Goal: Task Accomplishment & Management: Manage account settings

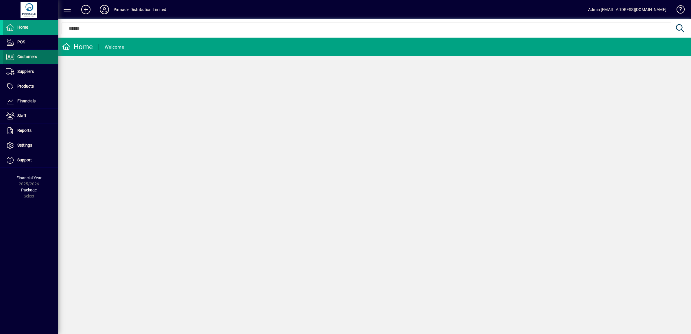
click at [22, 59] on span "Customers" at bounding box center [27, 56] width 20 height 5
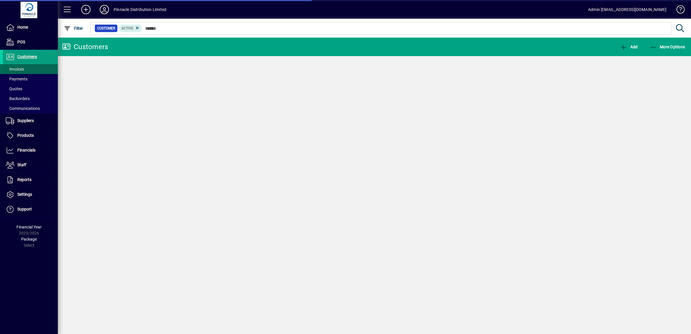
click at [31, 71] on span at bounding box center [30, 69] width 55 height 14
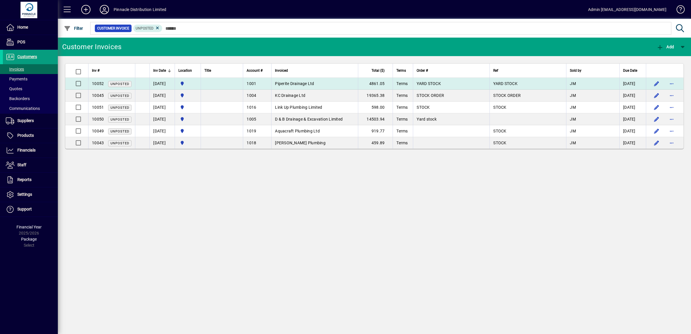
click at [313, 85] on span "Piperite Drainage Ltd" at bounding box center [294, 83] width 39 height 5
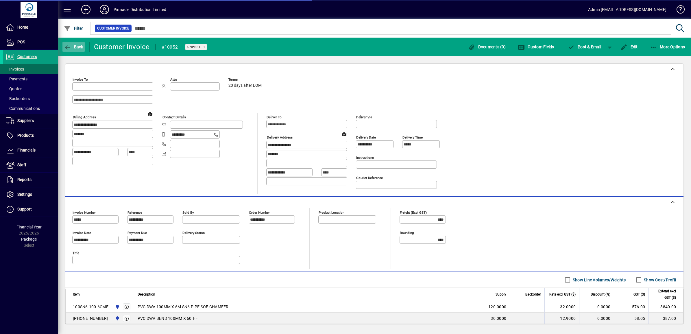
click at [74, 45] on span "Back" at bounding box center [73, 47] width 19 height 5
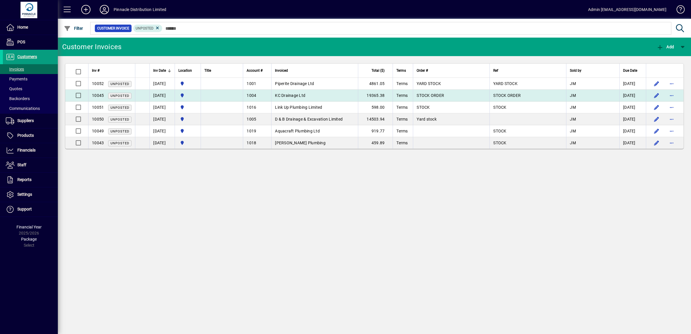
click at [321, 96] on td "KC Drainage Ltd" at bounding box center [314, 96] width 87 height 12
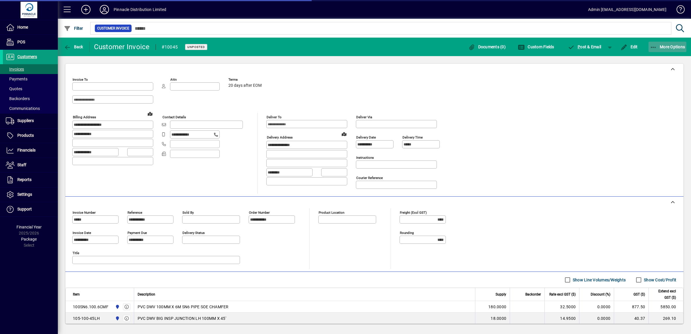
click at [665, 48] on span "More Options" at bounding box center [667, 47] width 35 height 5
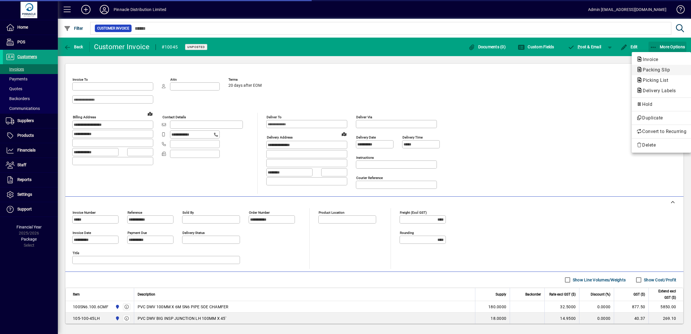
type input "**********"
drag, startPoint x: 567, startPoint y: 122, endPoint x: 560, endPoint y: 125, distance: 7.9
click at [566, 122] on div at bounding box center [345, 167] width 691 height 334
type input "**********"
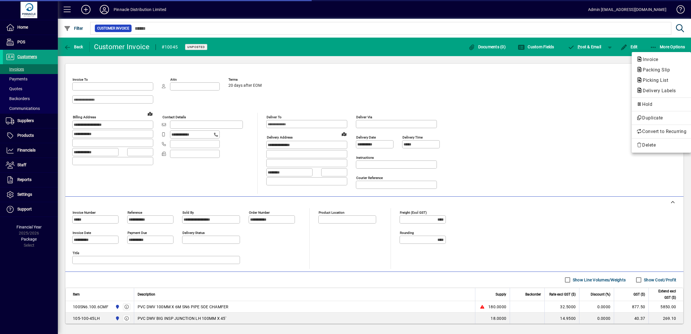
type input "**********"
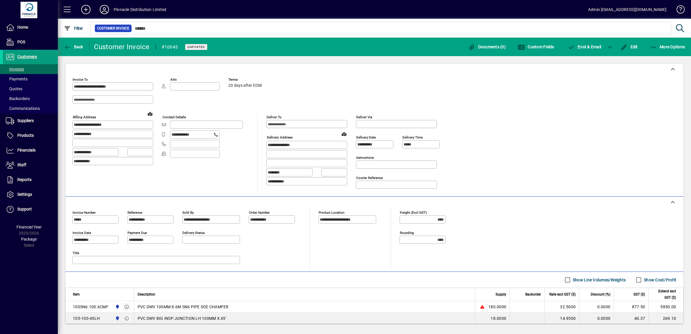
click at [109, 242] on input "**********" at bounding box center [96, 239] width 45 height 5
click at [636, 45] on span "Edit" at bounding box center [629, 47] width 17 height 5
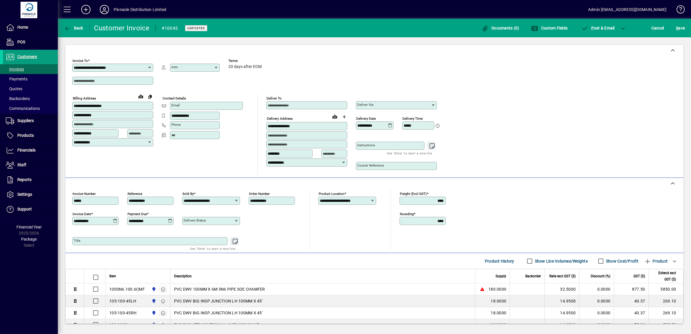
click at [115, 223] on icon at bounding box center [115, 221] width 4 height 5
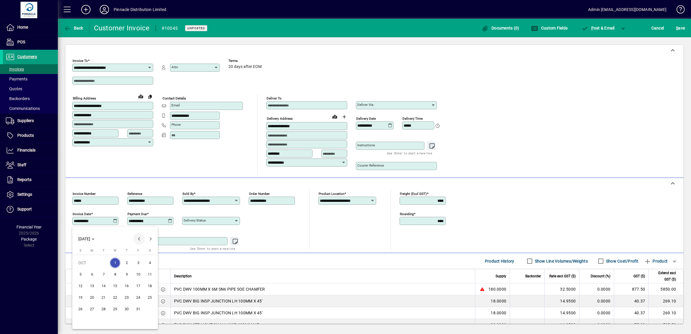
click at [141, 238] on span "Previous month" at bounding box center [139, 239] width 12 height 12
click at [103, 323] on span "30" at bounding box center [103, 321] width 10 height 10
type input "**********"
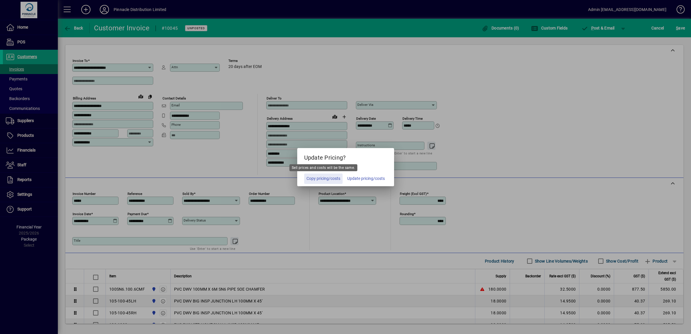
click at [331, 178] on span "Copy pricing/costs" at bounding box center [324, 179] width 34 height 6
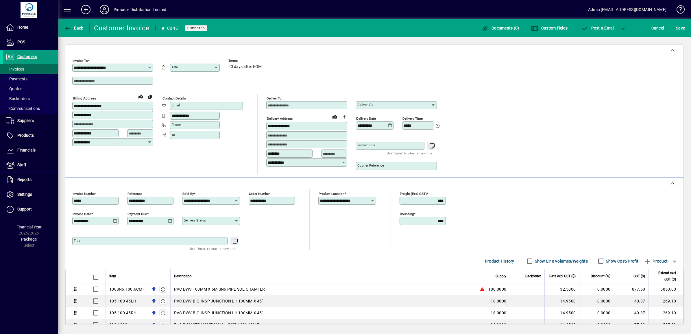
click at [534, 128] on div "**********" at bounding box center [374, 115] width 604 height 119
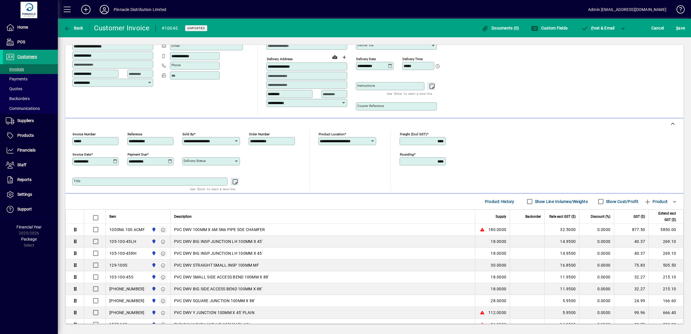
scroll to position [72, 0]
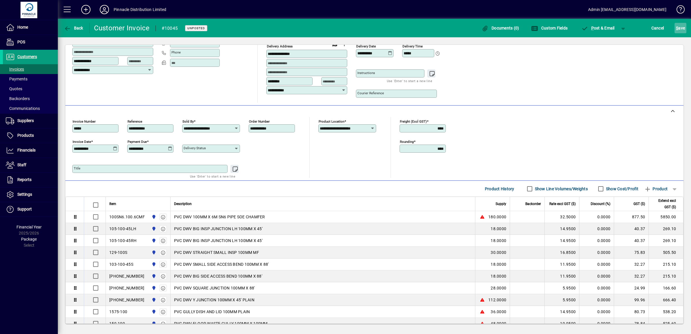
click at [685, 30] on span "S ave" at bounding box center [680, 27] width 9 height 9
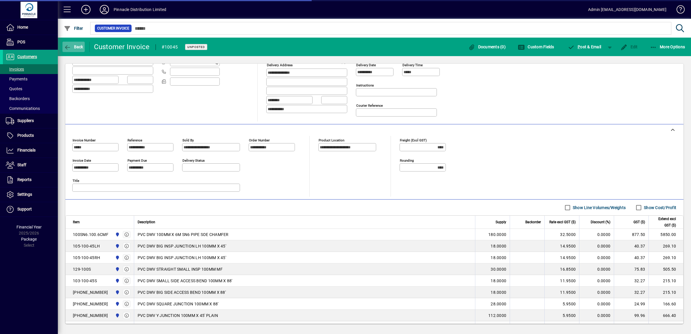
click at [75, 48] on span "Back" at bounding box center [73, 47] width 19 height 5
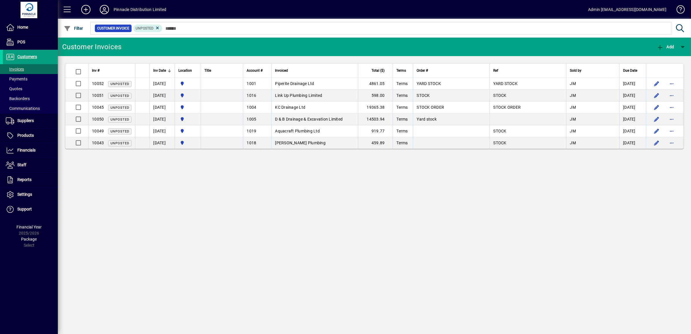
click at [341, 150] on app-page-flat "Inv # Inv Date Location Title Account # Invoiced Total ($) Terms Order # Ref So…" at bounding box center [374, 106] width 633 height 100
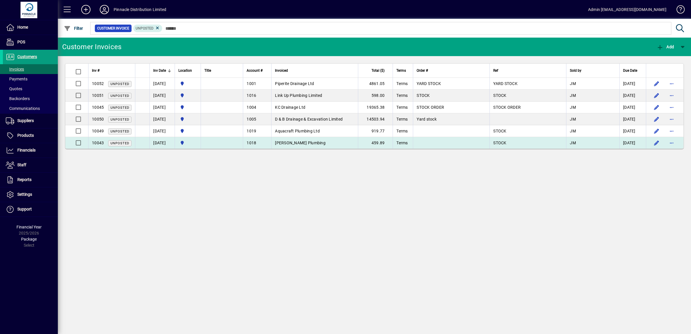
click at [341, 146] on td "[PERSON_NAME] Plumbing" at bounding box center [314, 143] width 87 height 12
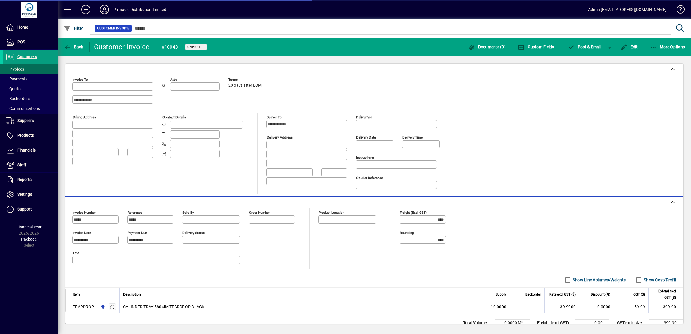
type input "**********"
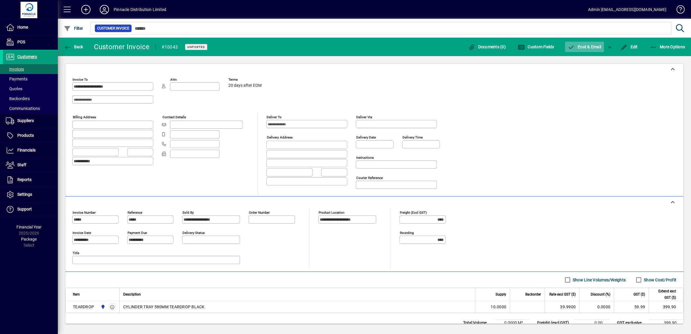
click at [582, 46] on span "P ost & Email" at bounding box center [585, 47] width 34 height 5
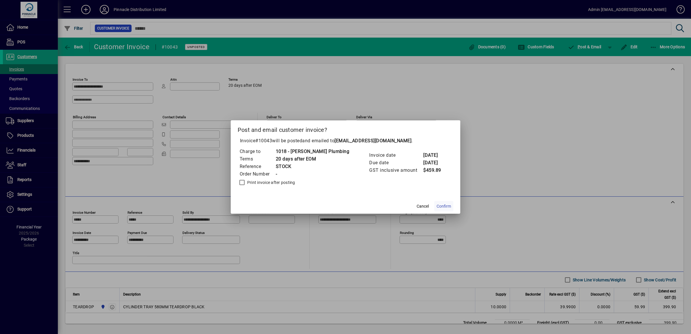
click at [437, 204] on span "Confirm" at bounding box center [444, 206] width 14 height 6
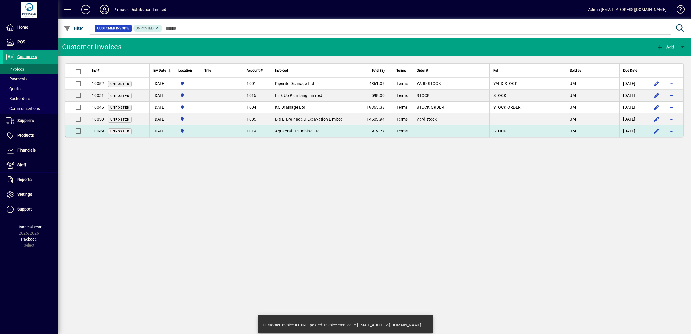
click at [331, 130] on td "Aquacraft Plumbing Ltd" at bounding box center [314, 131] width 87 height 12
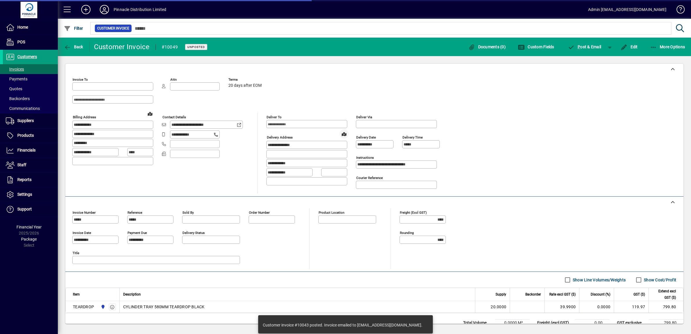
type input "**********"
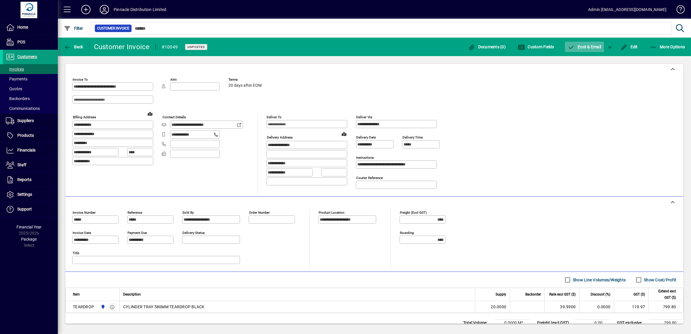
click at [587, 47] on span "P ost & Email" at bounding box center [585, 47] width 34 height 5
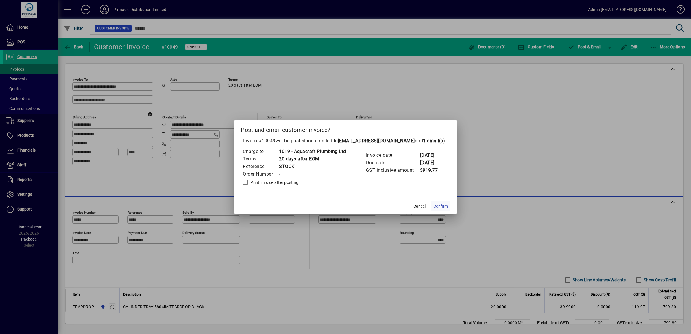
click at [447, 203] on span "Confirm" at bounding box center [441, 206] width 14 height 6
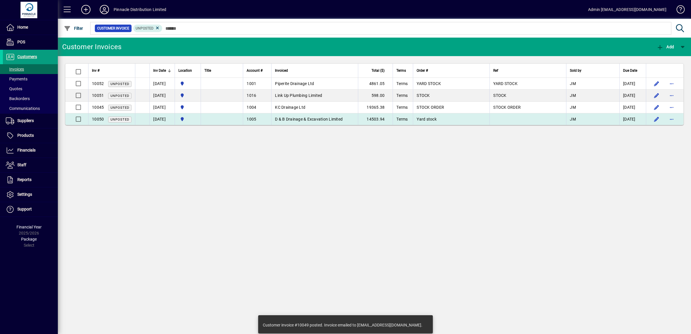
click at [336, 117] on span "D & B Drainage & Excavation Limited" at bounding box center [309, 119] width 68 height 5
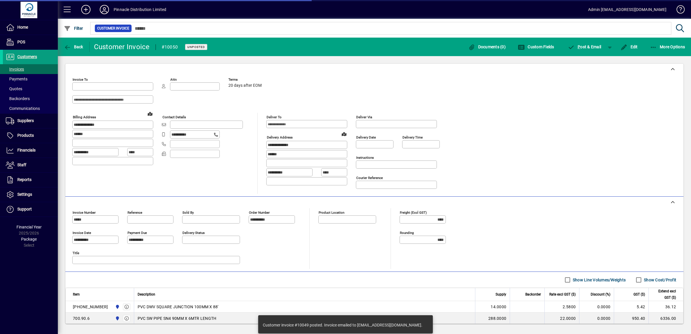
type input "**********"
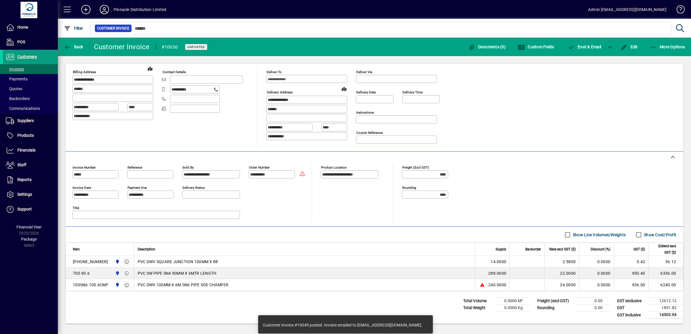
scroll to position [48, 0]
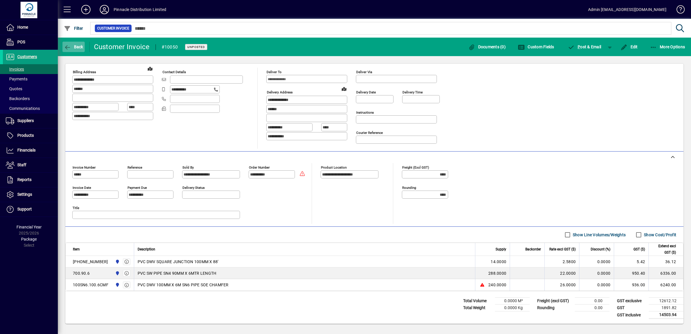
click at [75, 47] on span "Back" at bounding box center [73, 47] width 19 height 5
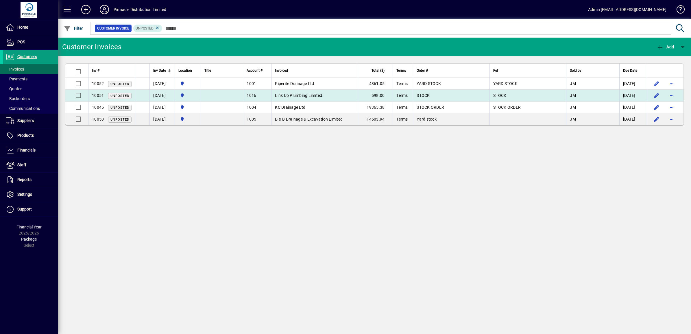
click at [337, 96] on td "Link Up Plumbing Limited" at bounding box center [314, 96] width 87 height 12
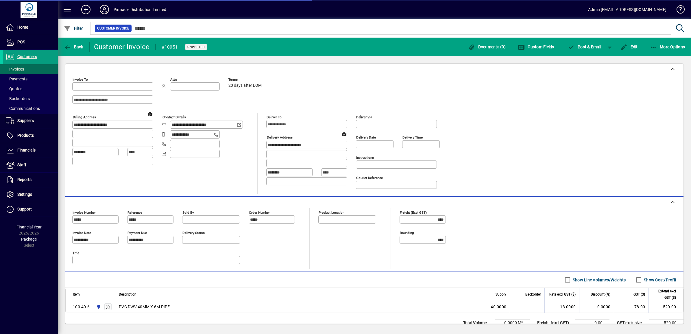
type input "**********"
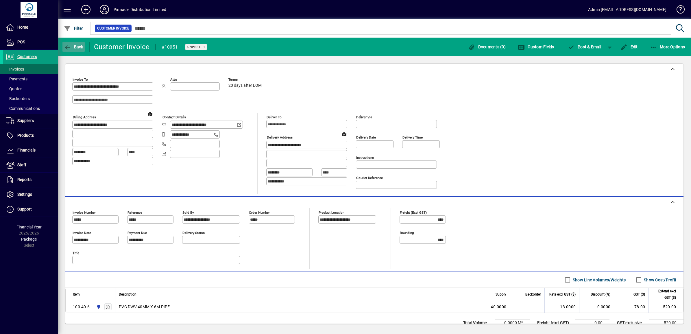
click at [74, 45] on span "Back" at bounding box center [73, 47] width 19 height 5
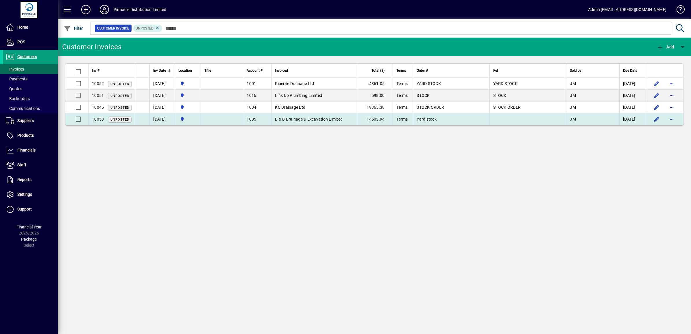
click at [216, 120] on td at bounding box center [222, 119] width 42 height 12
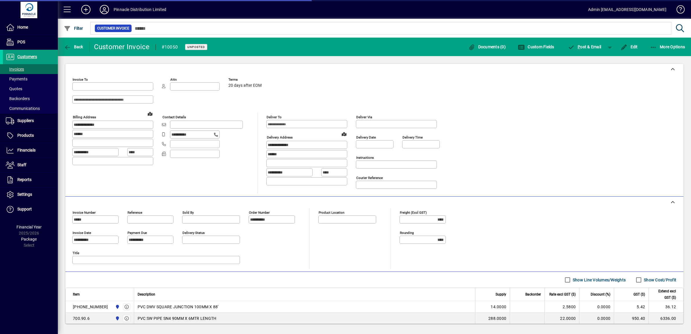
type input "**********"
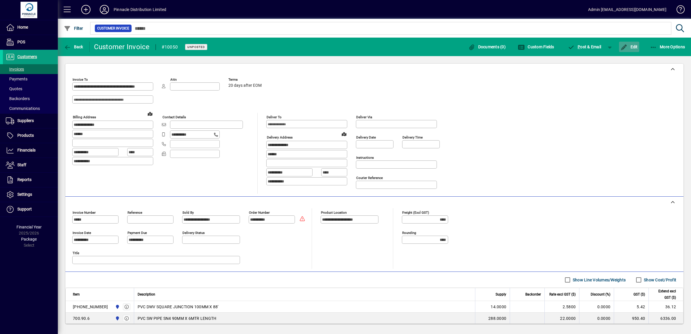
click at [635, 46] on span "Edit" at bounding box center [629, 47] width 17 height 5
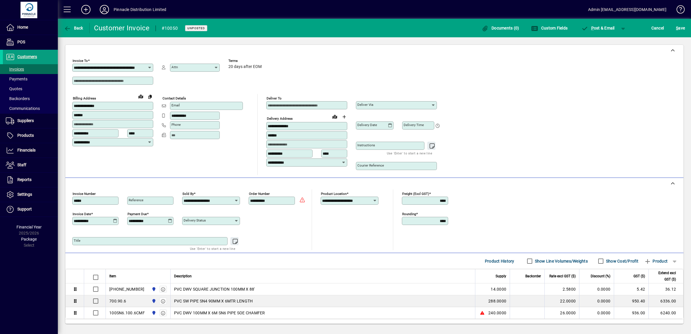
click at [113, 221] on icon at bounding box center [115, 221] width 4 height 5
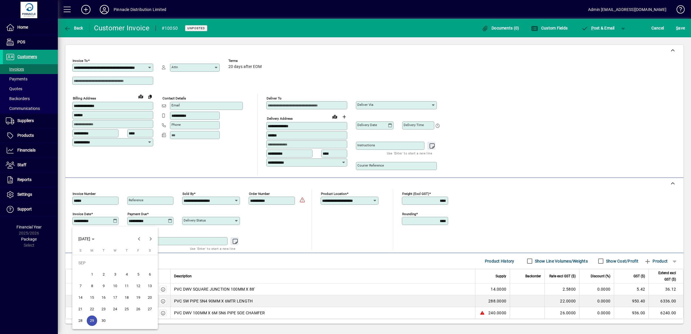
click at [101, 320] on span "30" at bounding box center [103, 321] width 10 height 10
type input "**********"
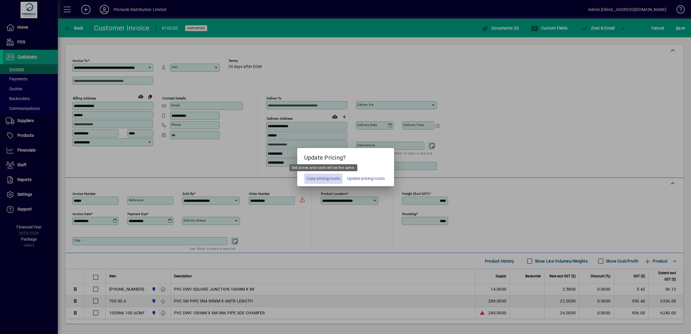
click at [323, 179] on span "Copy pricing/costs" at bounding box center [324, 179] width 34 height 6
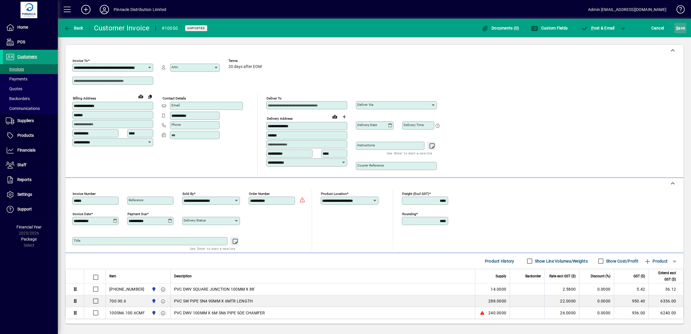
click at [685, 31] on span "submit" at bounding box center [681, 28] width 12 height 14
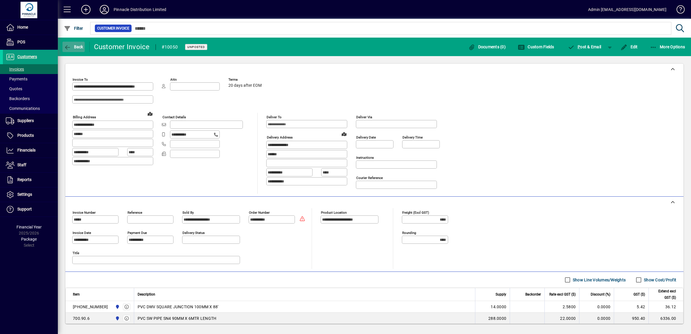
click at [80, 43] on span "button" at bounding box center [73, 47] width 22 height 14
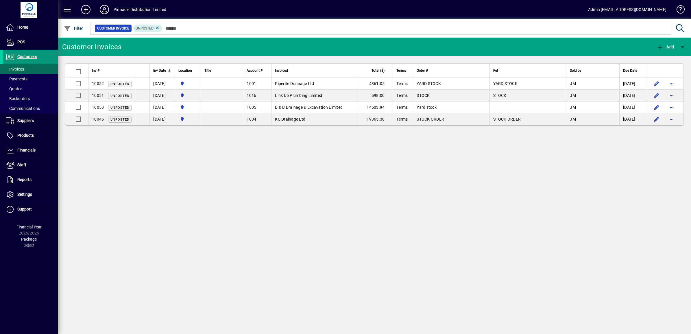
click at [25, 57] on span "Customers" at bounding box center [27, 56] width 20 height 5
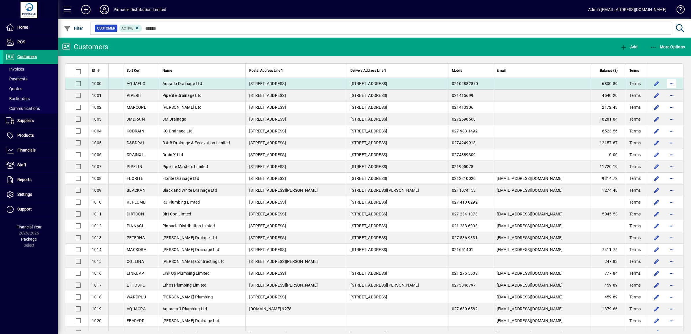
click at [667, 82] on span "button" at bounding box center [672, 84] width 14 height 14
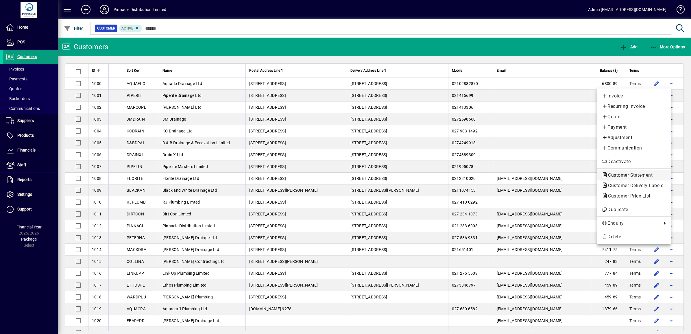
click at [631, 176] on span "Customer Statement" at bounding box center [629, 174] width 54 height 5
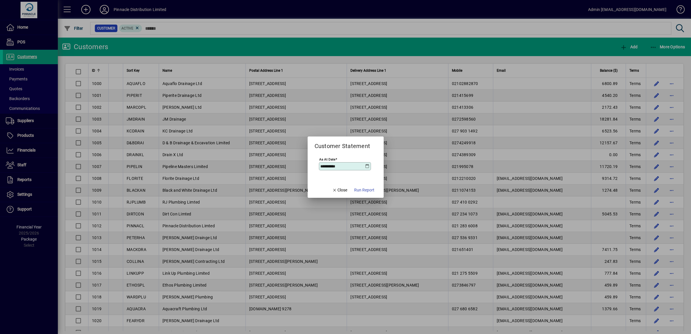
click at [365, 165] on icon at bounding box center [367, 166] width 5 height 5
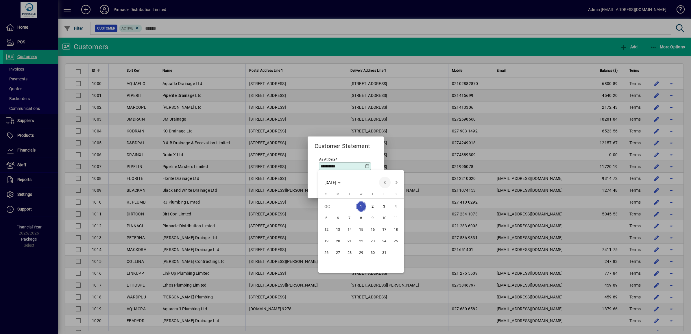
click at [384, 178] on span "Previous month" at bounding box center [385, 183] width 12 height 12
drag, startPoint x: 349, startPoint y: 263, endPoint x: 359, endPoint y: 213, distance: 51.3
click at [349, 263] on span "30" at bounding box center [349, 264] width 10 height 10
type input "**********"
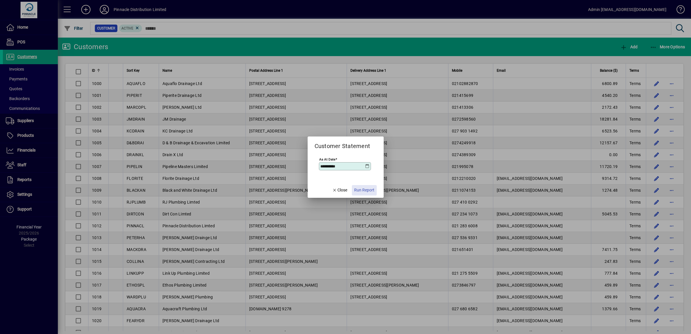
click at [367, 191] on span "Run Report" at bounding box center [364, 190] width 20 height 6
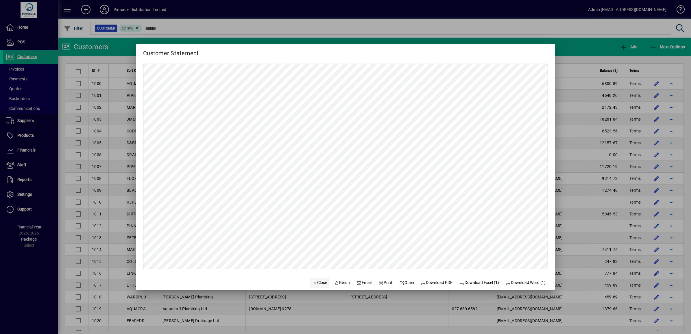
click at [312, 283] on span "Close" at bounding box center [319, 283] width 15 height 6
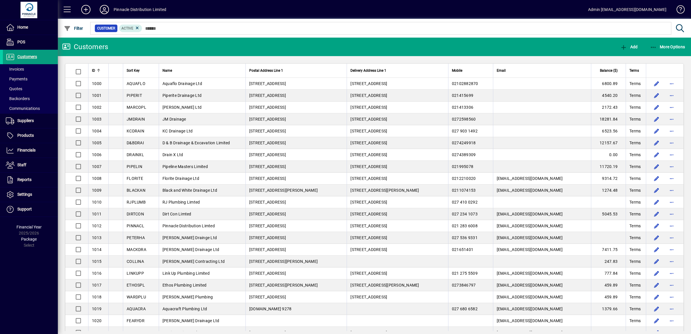
click at [658, 76] on th at bounding box center [665, 71] width 38 height 14
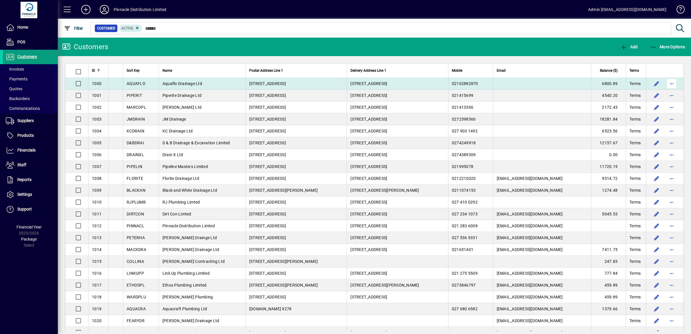
click at [668, 84] on span "button" at bounding box center [672, 84] width 14 height 14
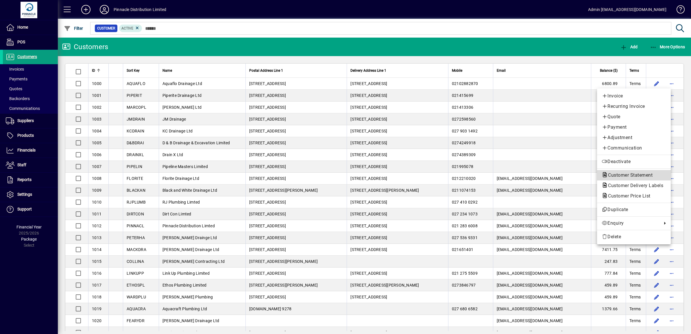
click at [645, 176] on span "Customer Statement" at bounding box center [629, 174] width 54 height 5
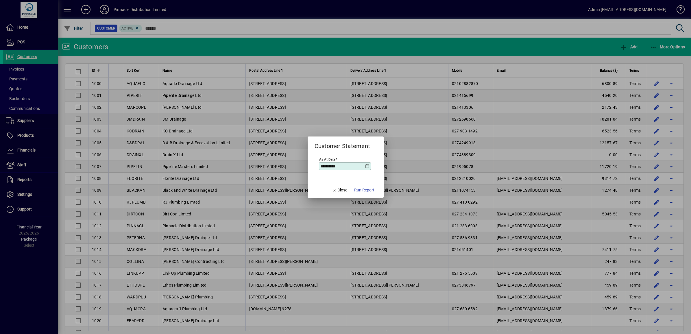
click at [366, 169] on div "**********" at bounding box center [345, 166] width 52 height 8
click at [367, 167] on icon at bounding box center [367, 166] width 5 height 5
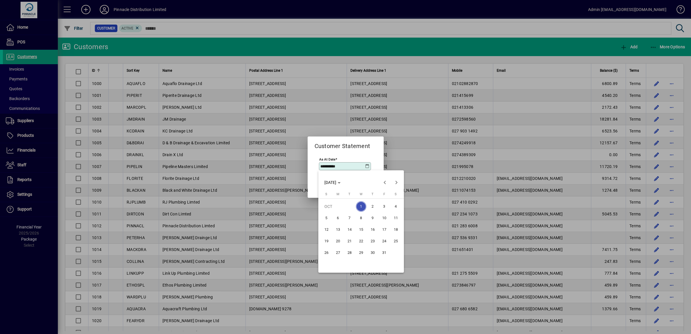
drag, startPoint x: 373, startPoint y: 152, endPoint x: 362, endPoint y: 177, distance: 27.3
click at [372, 152] on div at bounding box center [345, 167] width 691 height 334
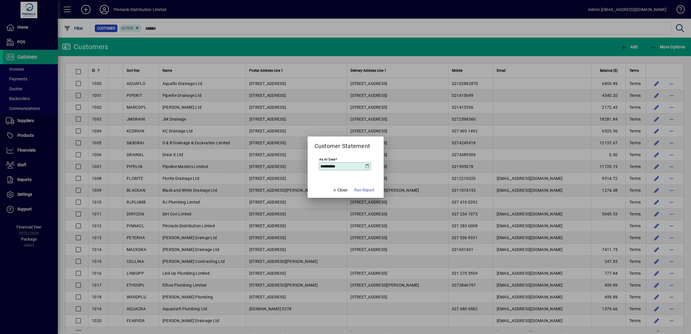
click at [367, 168] on icon at bounding box center [367, 166] width 5 height 5
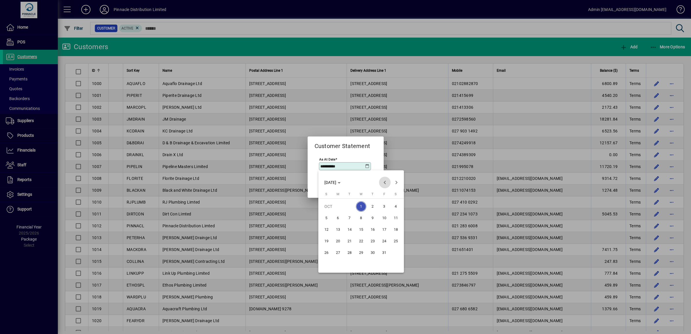
click at [386, 181] on span "Previous month" at bounding box center [385, 183] width 12 height 12
drag, startPoint x: 352, startPoint y: 266, endPoint x: 354, endPoint y: 257, distance: 9.5
click at [352, 265] on span "30" at bounding box center [349, 264] width 10 height 10
type input "**********"
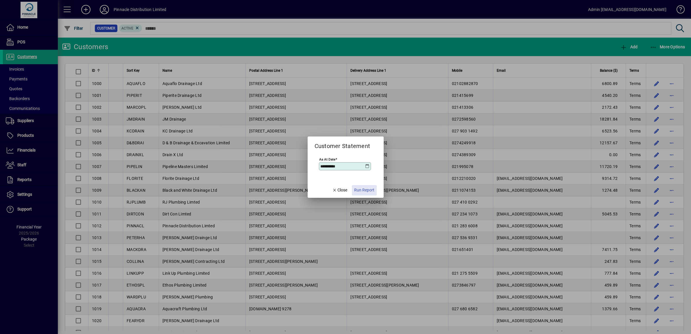
click at [367, 189] on span "Run Report" at bounding box center [364, 190] width 20 height 6
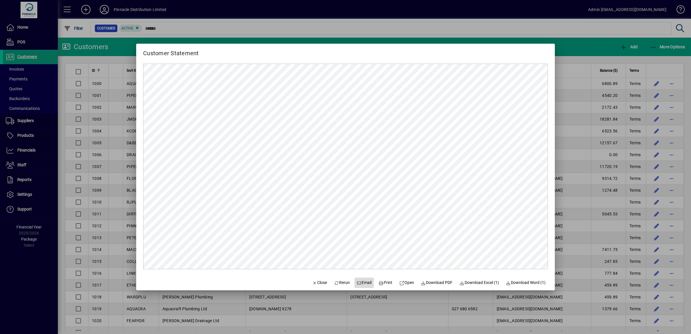
click at [359, 280] on span "Email" at bounding box center [364, 283] width 15 height 6
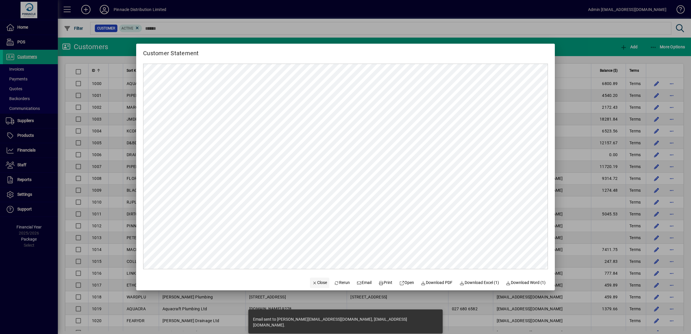
click at [318, 283] on span "Close" at bounding box center [319, 283] width 15 height 6
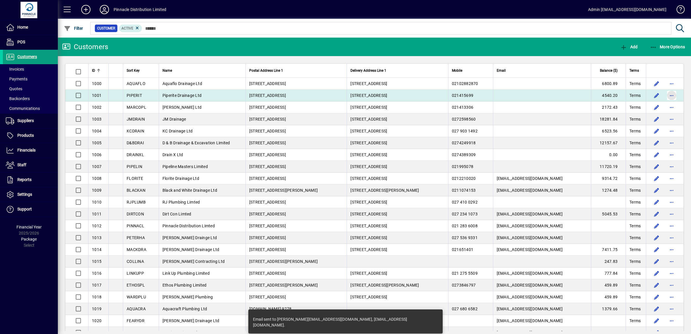
click at [670, 96] on span "button" at bounding box center [672, 96] width 14 height 14
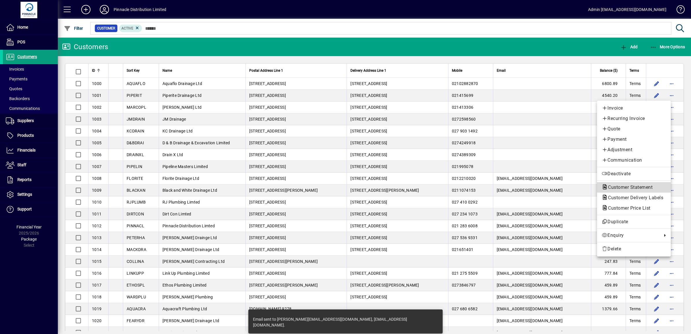
click at [631, 187] on span "Customer Statement" at bounding box center [629, 187] width 54 height 5
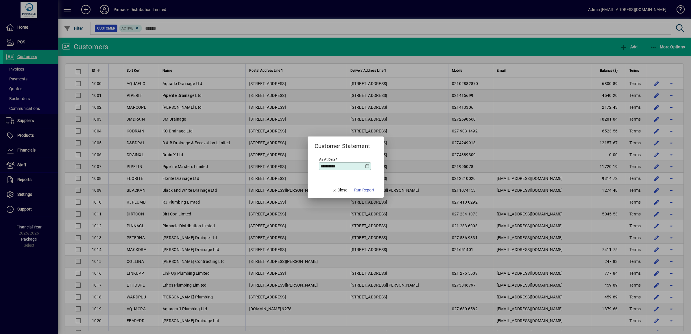
click at [366, 165] on icon at bounding box center [367, 166] width 5 height 5
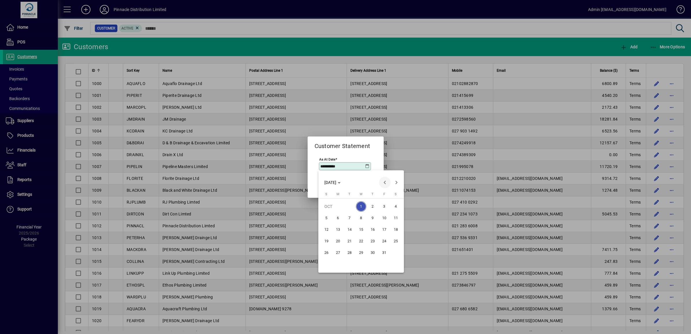
click at [387, 180] on span "Previous month" at bounding box center [385, 183] width 12 height 12
click at [349, 263] on span "30" at bounding box center [349, 264] width 10 height 10
type input "**********"
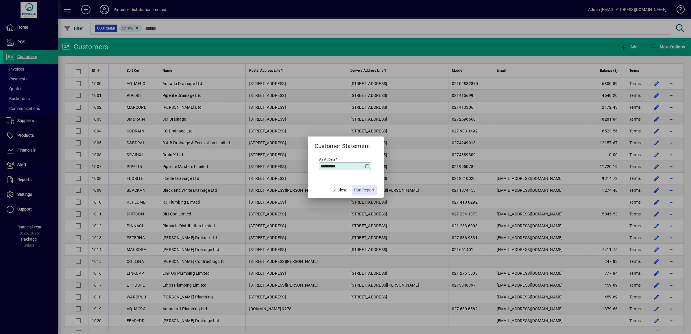
click at [369, 188] on span "Run Report" at bounding box center [364, 190] width 20 height 6
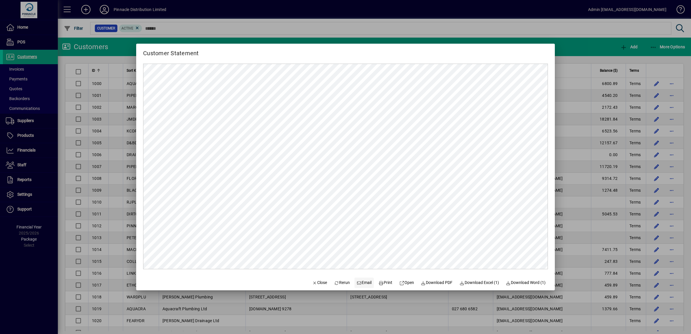
click at [364, 285] on span "Email" at bounding box center [364, 283] width 15 height 6
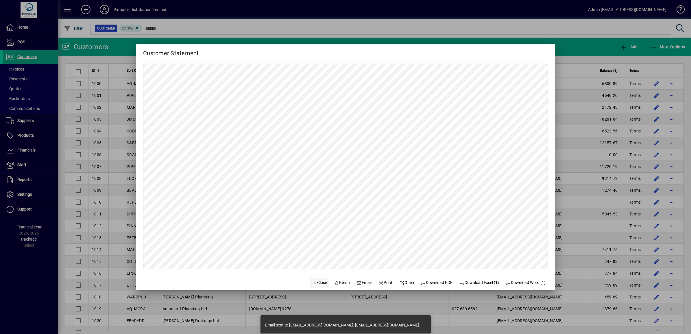
click at [315, 283] on span "Close" at bounding box center [319, 283] width 15 height 6
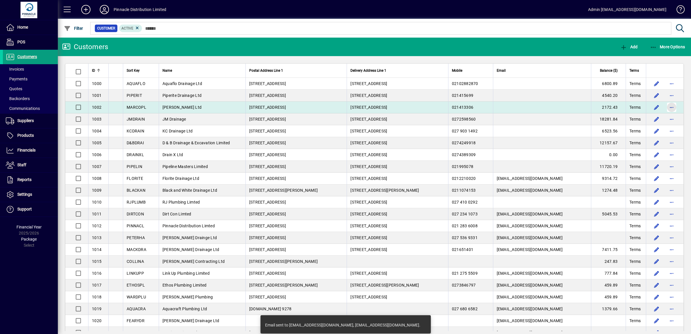
click at [666, 107] on span "button" at bounding box center [672, 107] width 14 height 14
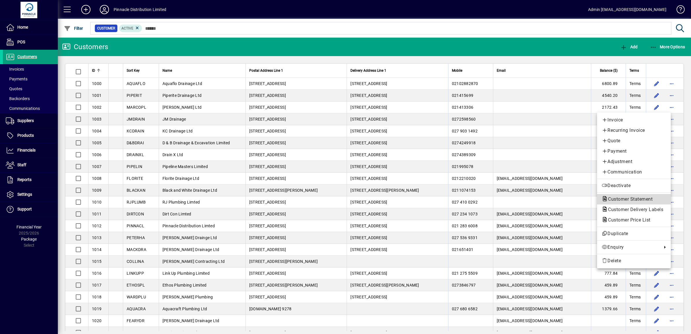
click at [628, 198] on span "Customer Statement" at bounding box center [629, 198] width 54 height 5
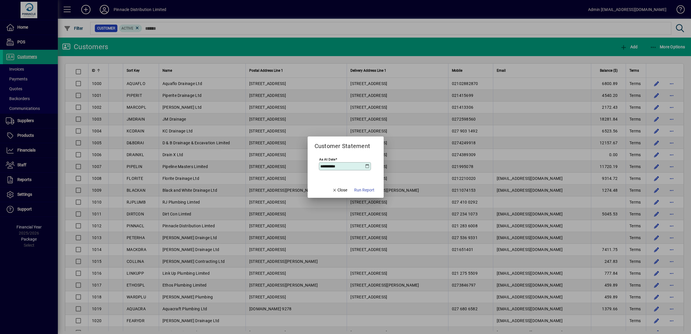
click at [366, 163] on div "**********" at bounding box center [345, 166] width 52 height 8
click at [365, 165] on icon at bounding box center [367, 166] width 5 height 5
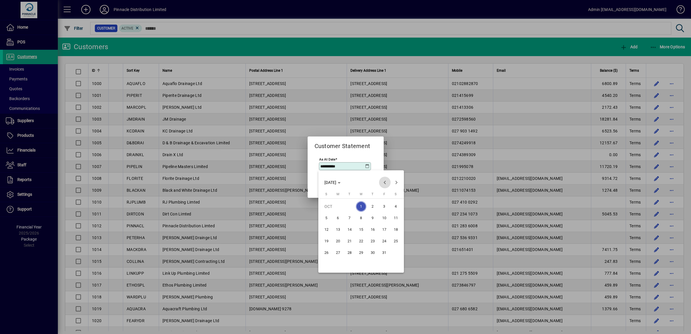
click at [388, 180] on span "Previous month" at bounding box center [385, 183] width 12 height 12
drag, startPoint x: 348, startPoint y: 261, endPoint x: 353, endPoint y: 211, distance: 50.3
click at [349, 260] on span "30" at bounding box center [349, 264] width 10 height 10
type input "**********"
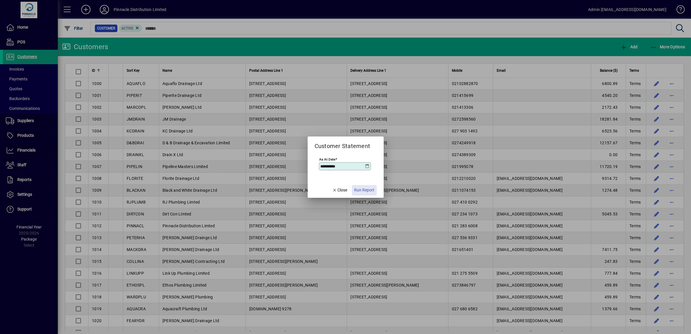
click at [363, 188] on span "Run Report" at bounding box center [364, 190] width 20 height 6
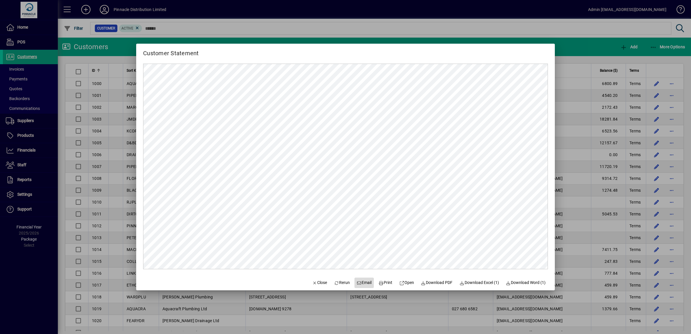
click at [364, 283] on span "Email" at bounding box center [364, 283] width 15 height 6
click at [312, 283] on span "Close" at bounding box center [319, 283] width 15 height 6
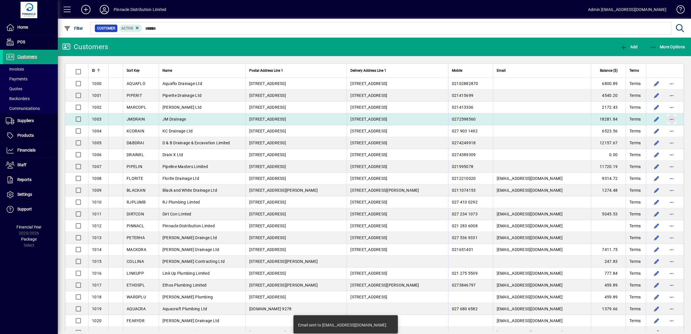
click at [669, 119] on span "button" at bounding box center [672, 119] width 14 height 14
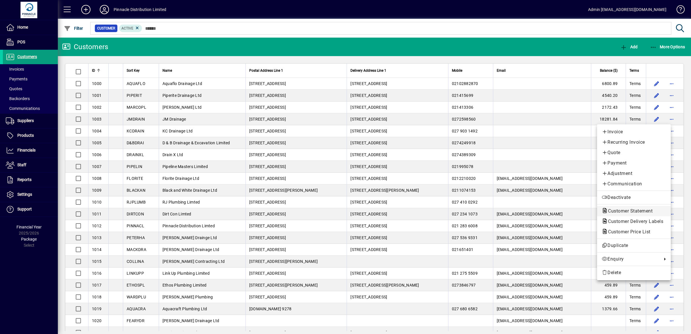
click at [631, 213] on span "Customer Statement" at bounding box center [629, 210] width 54 height 5
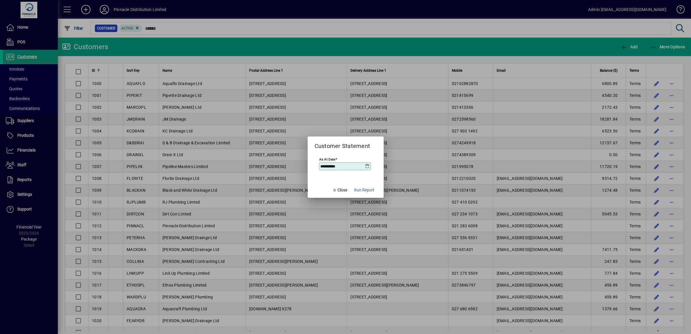
click at [369, 165] on icon at bounding box center [367, 166] width 5 height 5
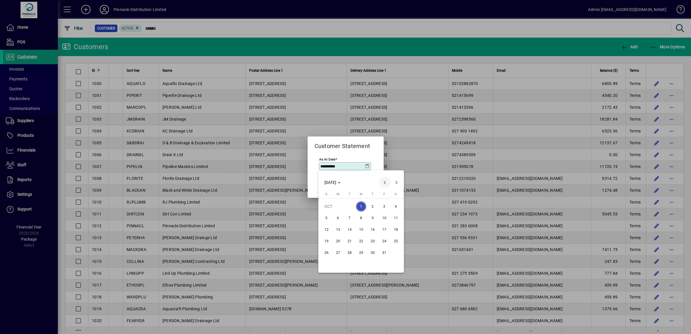
click at [382, 184] on span "Previous month" at bounding box center [385, 183] width 12 height 12
click at [351, 260] on span "30" at bounding box center [349, 264] width 10 height 10
type input "**********"
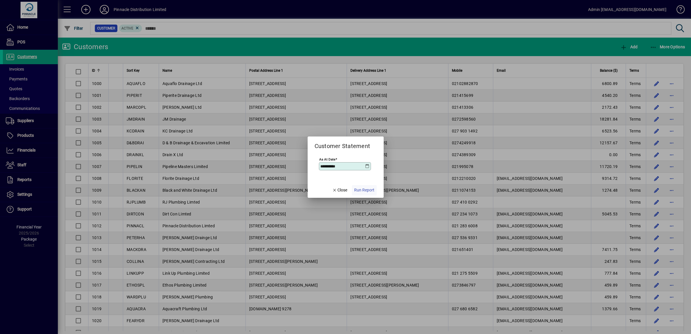
click at [368, 189] on span "Run Report" at bounding box center [364, 190] width 20 height 6
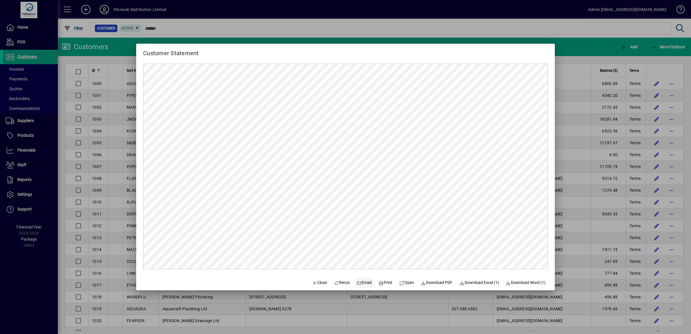
click at [362, 282] on span "Email" at bounding box center [364, 283] width 15 height 6
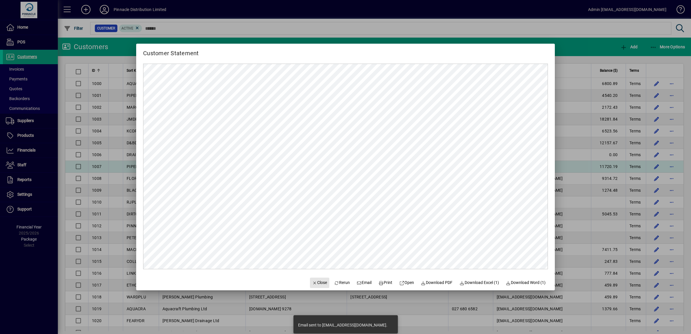
drag, startPoint x: 320, startPoint y: 283, endPoint x: 480, endPoint y: 169, distance: 196.4
click at [320, 281] on span "Close" at bounding box center [319, 283] width 15 height 6
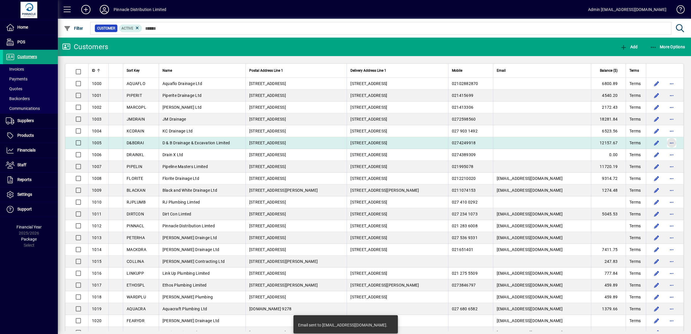
click at [666, 143] on span "button" at bounding box center [672, 143] width 14 height 14
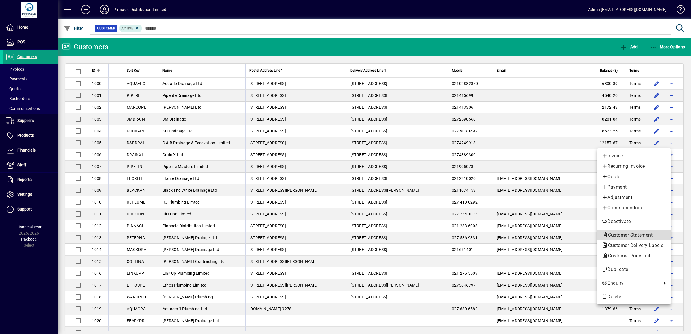
click at [631, 236] on span "Customer Statement" at bounding box center [629, 234] width 54 height 5
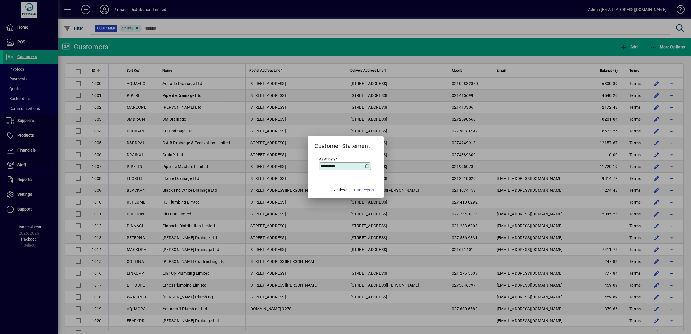
click at [367, 166] on icon at bounding box center [367, 166] width 5 height 5
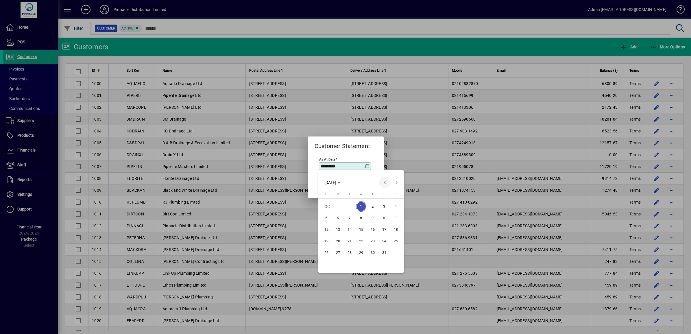
click at [384, 181] on span "Previous month" at bounding box center [385, 183] width 12 height 12
drag, startPoint x: 350, startPoint y: 261, endPoint x: 353, endPoint y: 237, distance: 24.5
click at [350, 260] on span "30" at bounding box center [349, 264] width 10 height 10
type input "**********"
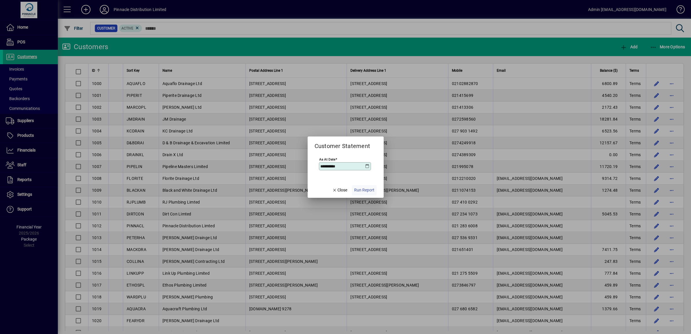
click at [365, 190] on span "Run Report" at bounding box center [364, 190] width 20 height 6
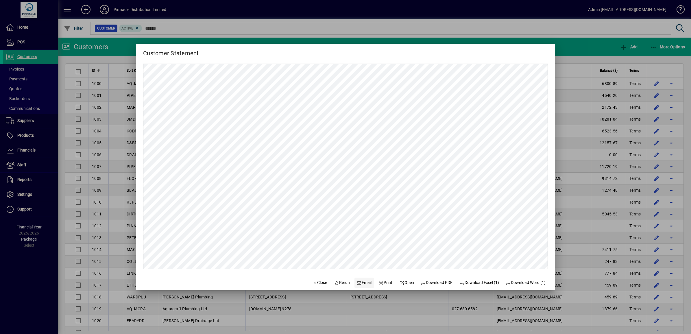
click at [361, 283] on span "Email" at bounding box center [364, 283] width 15 height 6
click at [315, 282] on span "Close" at bounding box center [319, 283] width 15 height 6
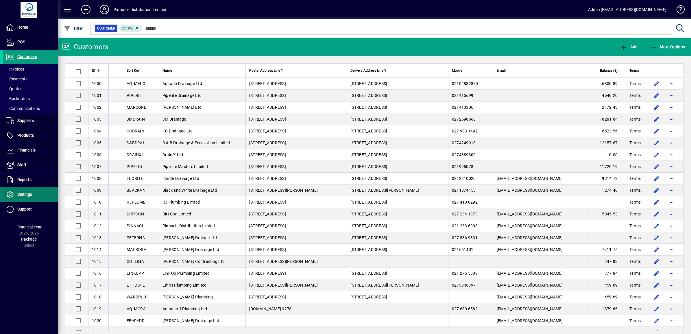
click at [31, 192] on span "Settings" at bounding box center [17, 194] width 29 height 7
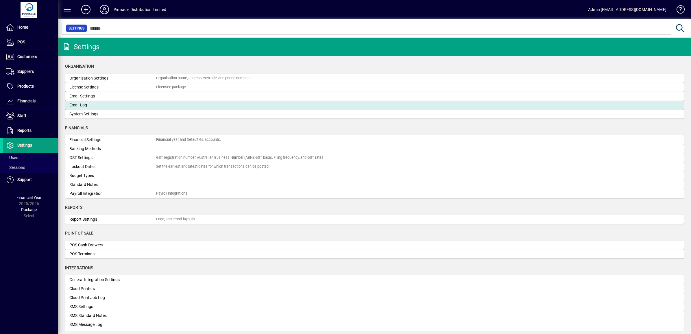
click at [132, 103] on div "Email Log" at bounding box center [112, 105] width 87 height 6
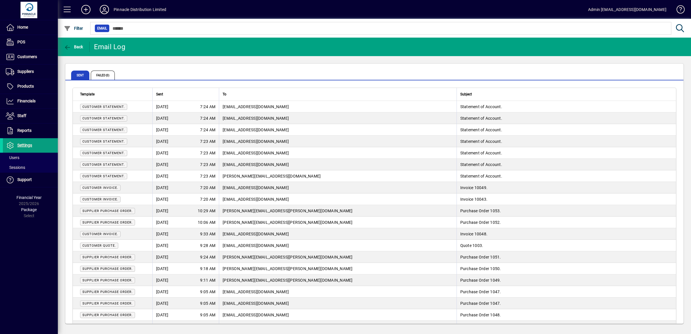
drag, startPoint x: 218, startPoint y: 104, endPoint x: 387, endPoint y: 103, distance: 169.2
click at [222, 103] on tr "Customer Statement. [DATE] 7:24 AM [EMAIL_ADDRESS][DOMAIN_NAME] Statement of Ac…" at bounding box center [374, 107] width 603 height 12
click at [35, 53] on span at bounding box center [30, 57] width 55 height 14
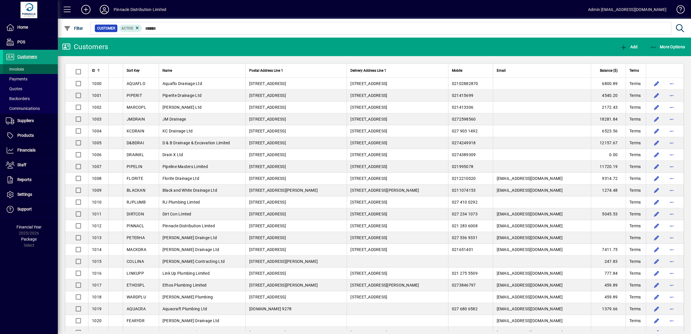
click at [24, 70] on span at bounding box center [30, 69] width 55 height 14
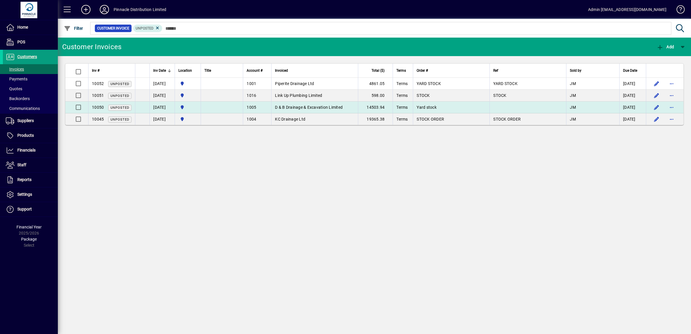
click at [309, 112] on td "D & B Drainage & Excavation Limited" at bounding box center [314, 108] width 87 height 12
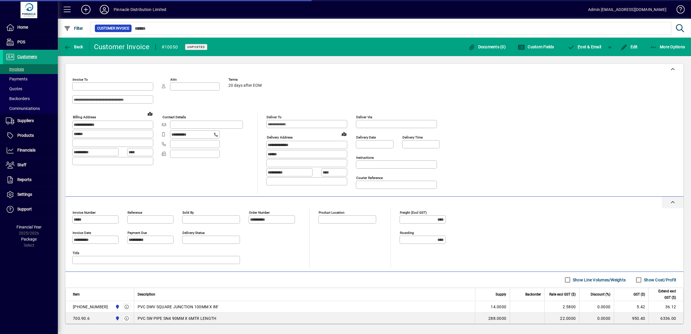
type input "**********"
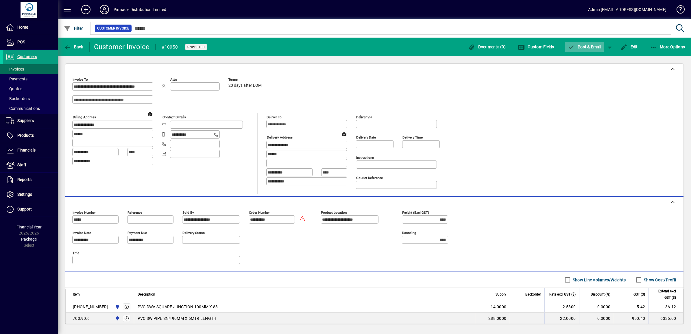
drag, startPoint x: 596, startPoint y: 54, endPoint x: 596, endPoint y: 49, distance: 5.2
click at [596, 51] on mat-toolbar-row "Back Customer Invoice #10050 Unposted Documents (0) Custom Fields P ost & Email…" at bounding box center [374, 47] width 633 height 19
click at [596, 49] on span "P ost & Email" at bounding box center [585, 47] width 34 height 5
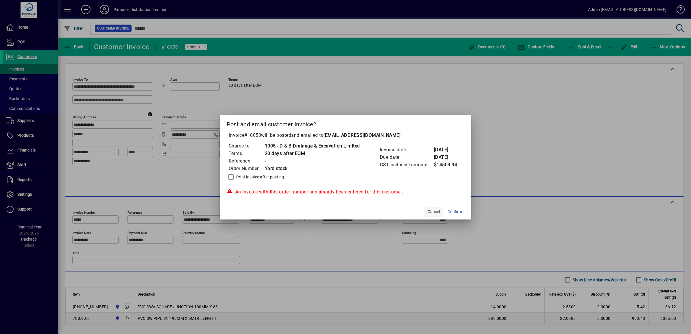
click at [439, 211] on span "Cancel" at bounding box center [434, 212] width 12 height 6
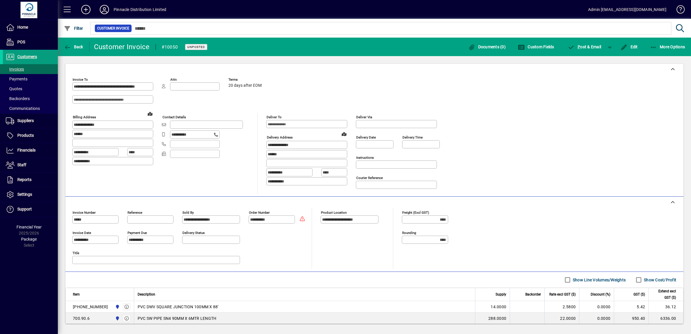
scroll to position [48, 0]
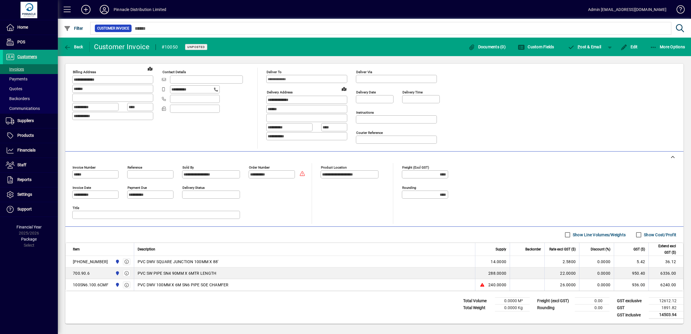
click at [599, 96] on div "**********" at bounding box center [374, 89] width 604 height 119
click at [587, 46] on span "P ost & Email" at bounding box center [585, 47] width 34 height 5
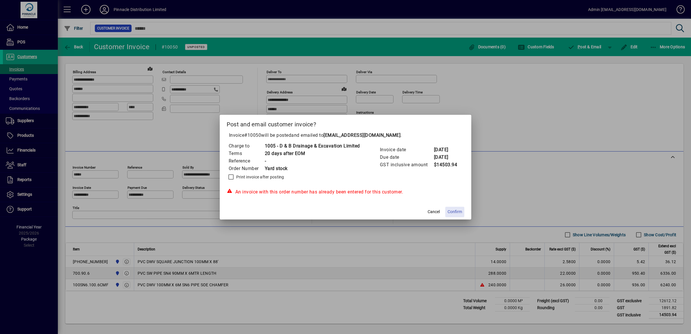
click at [456, 215] on span "Confirm" at bounding box center [455, 212] width 14 height 6
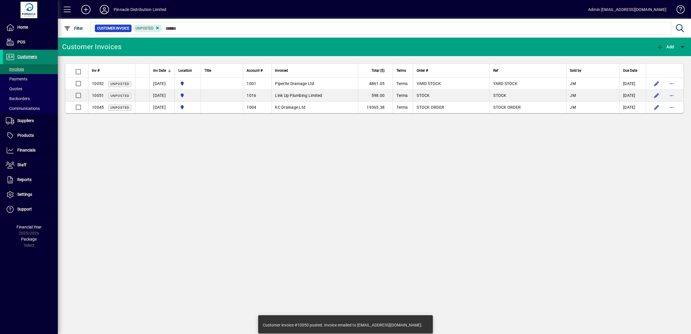
click at [30, 55] on span "Customers" at bounding box center [27, 56] width 20 height 5
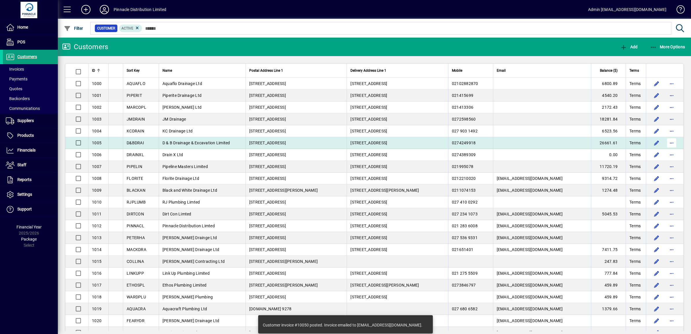
click at [665, 144] on span "button" at bounding box center [672, 143] width 14 height 14
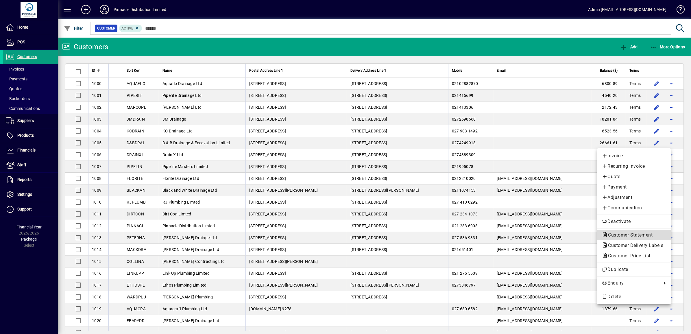
click at [627, 237] on span "Customer Statement" at bounding box center [629, 234] width 54 height 5
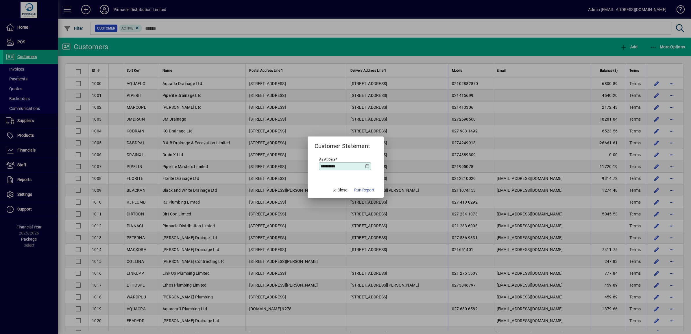
click at [368, 164] on icon at bounding box center [367, 166] width 5 height 5
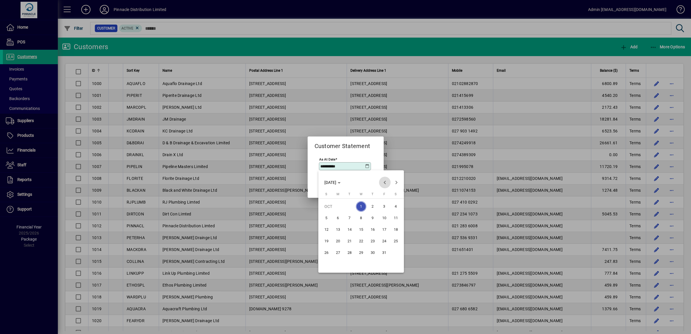
click at [382, 183] on span "Previous month" at bounding box center [385, 183] width 12 height 12
click at [350, 264] on span "30" at bounding box center [349, 264] width 10 height 10
type input "**********"
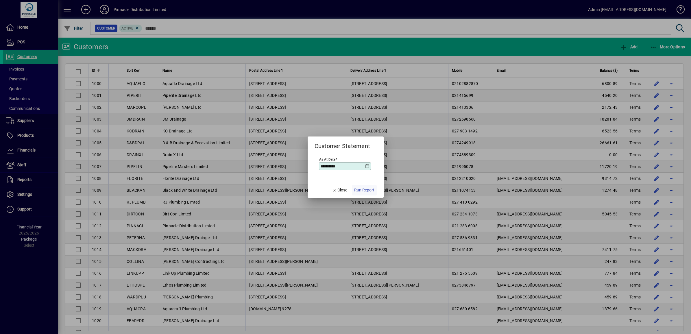
click at [368, 189] on span "Run Report" at bounding box center [364, 190] width 20 height 6
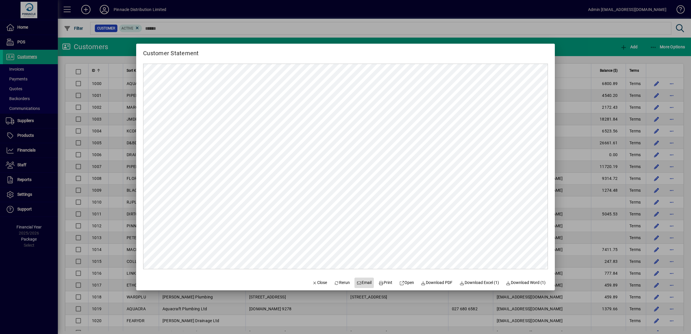
click at [361, 281] on span "Email" at bounding box center [364, 283] width 15 height 6
click at [314, 278] on span "button" at bounding box center [320, 283] width 20 height 14
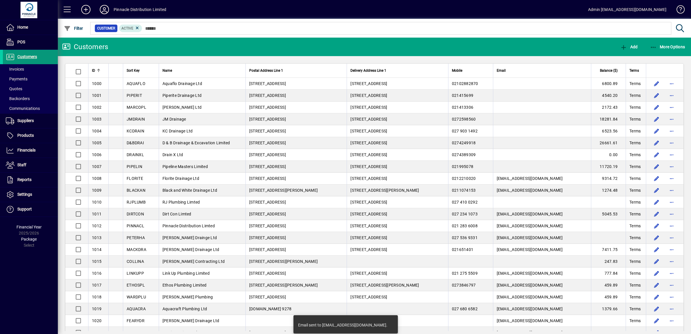
click at [28, 54] on span "Customers" at bounding box center [27, 56] width 20 height 5
click at [33, 64] on span at bounding box center [30, 69] width 55 height 14
